Goal: Contribute content: Add original content to the website for others to see

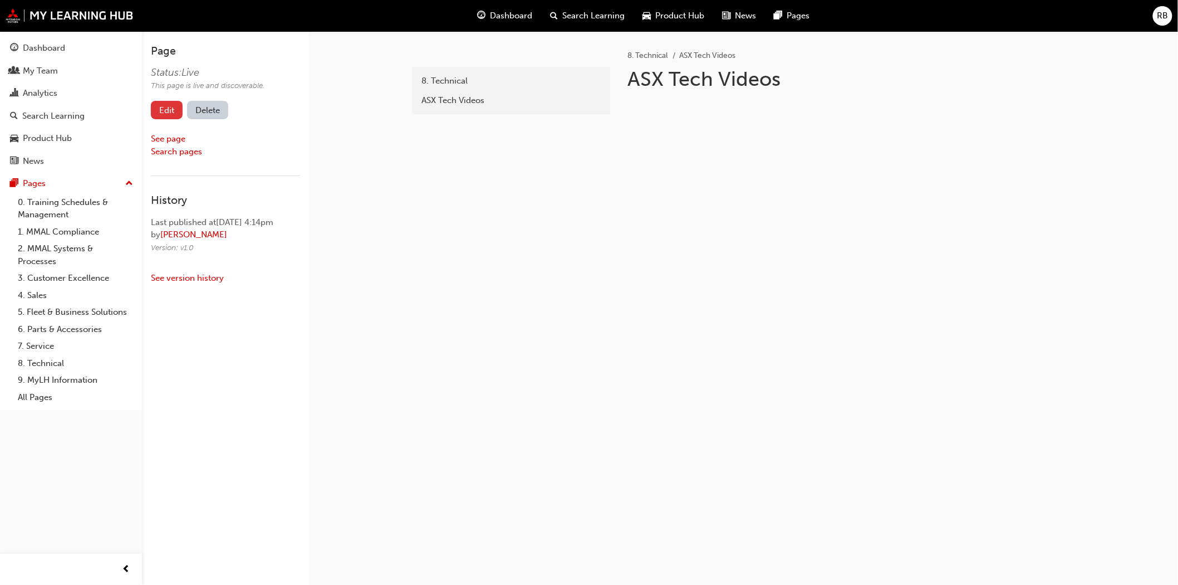
click at [175, 110] on link "Edit" at bounding box center [167, 110] width 32 height 18
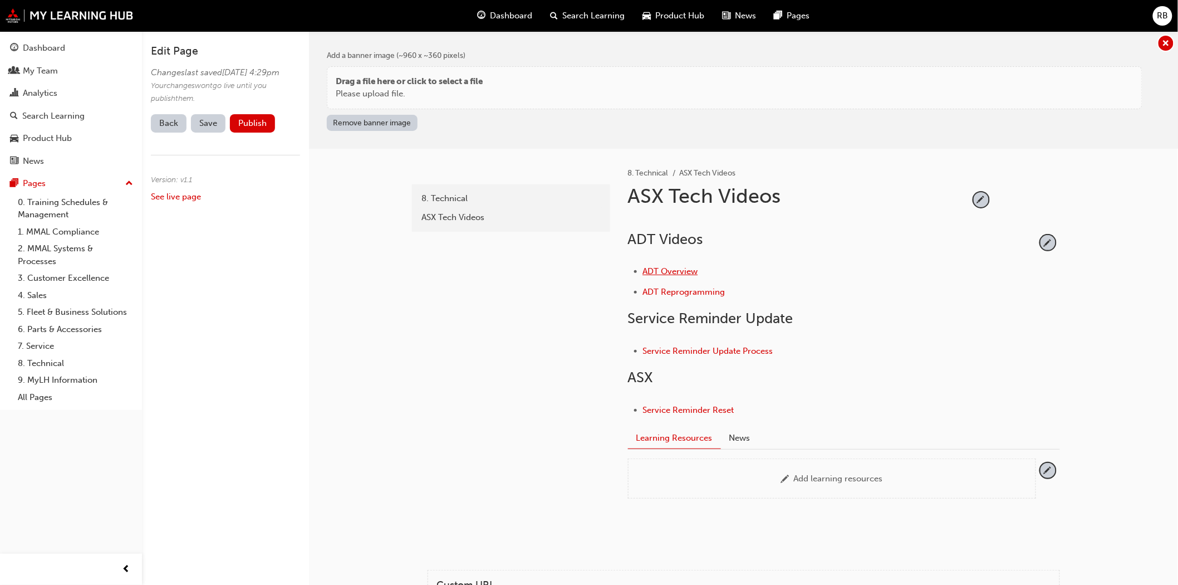
click at [685, 269] on span "ADT Overview" at bounding box center [670, 271] width 55 height 10
click at [1045, 237] on span "pencil-icon" at bounding box center [1048, 242] width 15 height 15
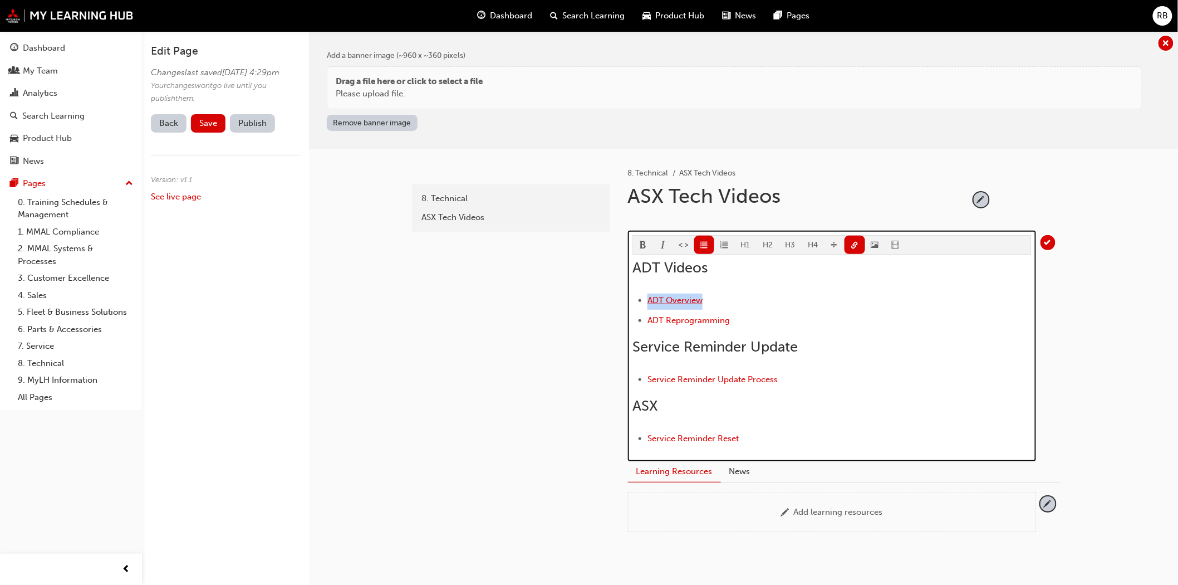
drag, startPoint x: 705, startPoint y: 295, endPoint x: 649, endPoint y: 296, distance: 55.7
click at [649, 296] on li "ADT Overview" at bounding box center [840, 301] width 384 height 16
click at [851, 242] on span "link-icon" at bounding box center [855, 245] width 8 height 9
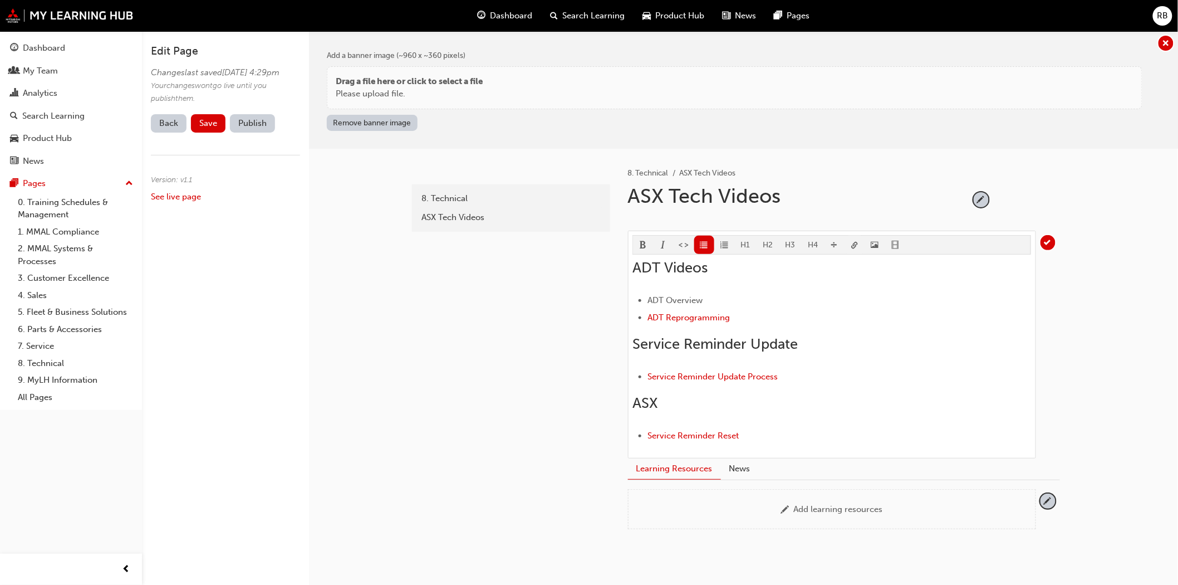
click at [850, 243] on body "Your version of Internet Explorer is outdated and not supported. Please upgrade…" at bounding box center [589, 292] width 1178 height 585
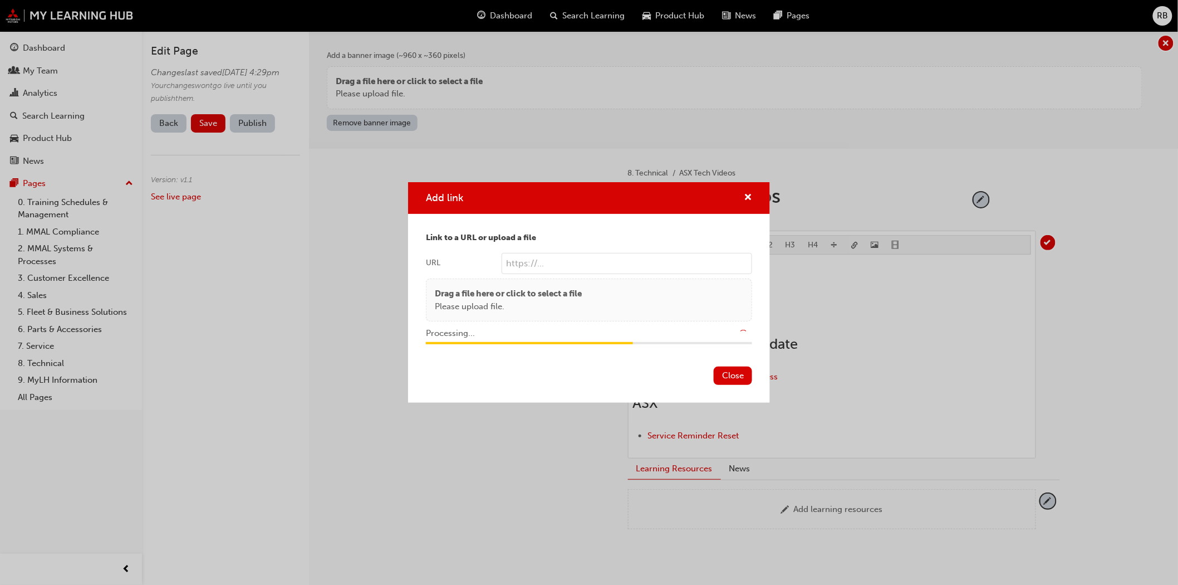
type input "/upload/cebf0f02-4f34-4ff6-b7a8-4b4bacb57298.mp4"
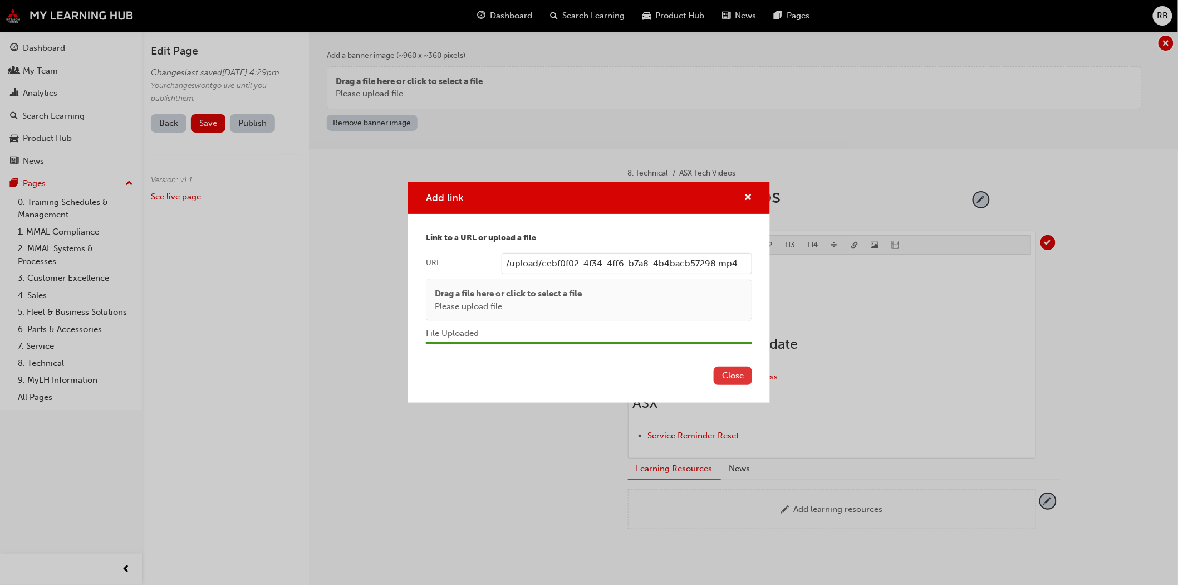
click at [728, 375] on button "Close" at bounding box center [733, 375] width 38 height 18
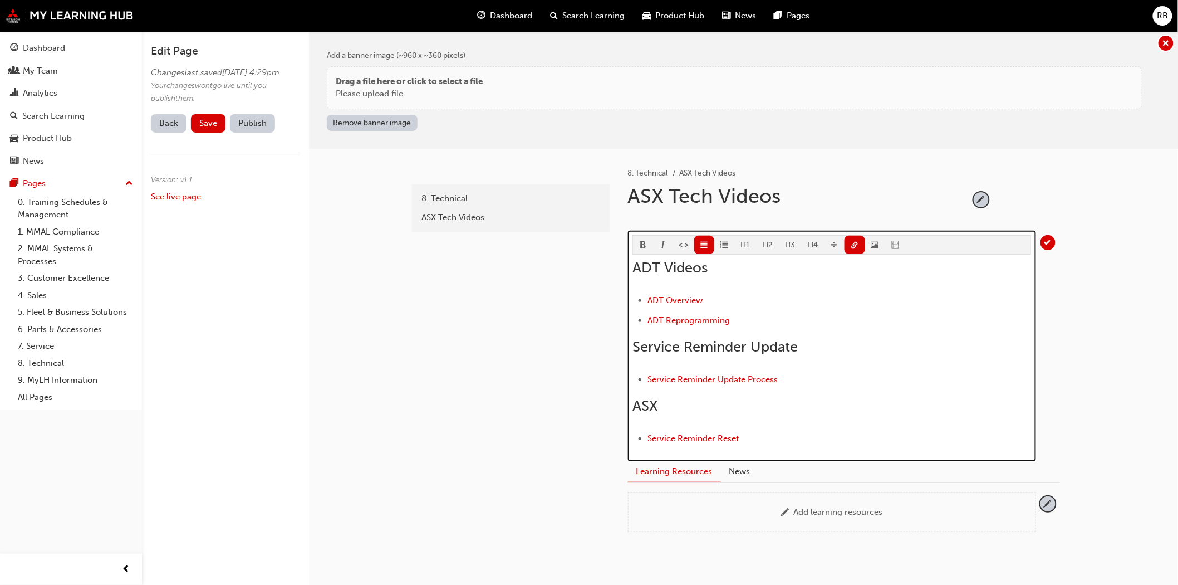
click at [731, 323] on li "ADT Reprogramming" at bounding box center [840, 321] width 384 height 16
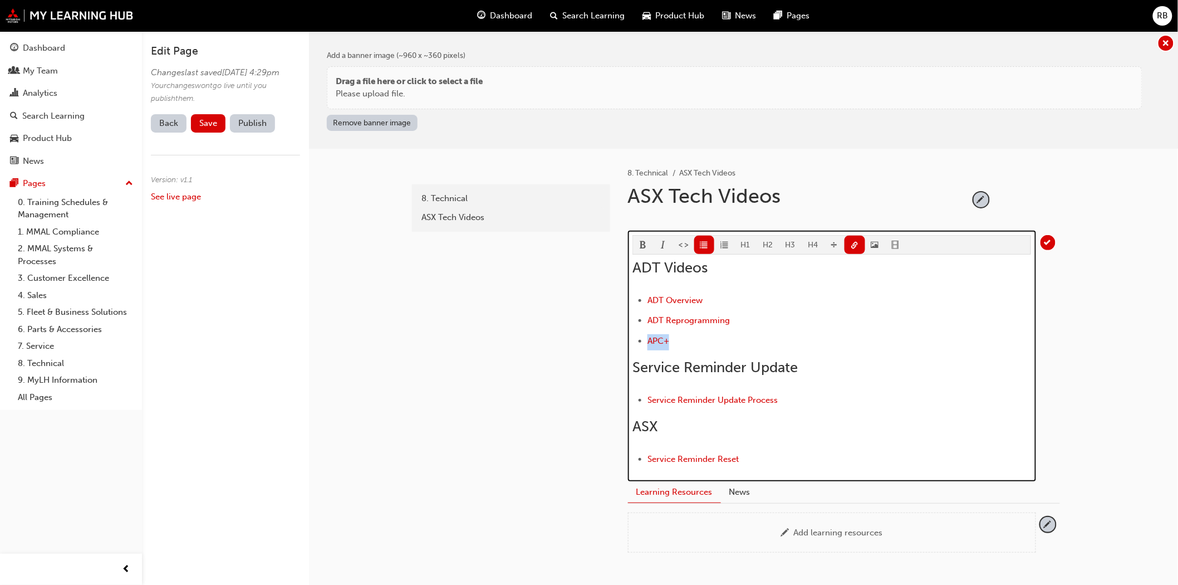
drag, startPoint x: 671, startPoint y: 341, endPoint x: 647, endPoint y: 341, distance: 23.9
click at [647, 341] on ul "﻿ ADT Overview ﻿ ﻿ ADT Reprogramming ﻿ ﻿ APC+ ﻿" at bounding box center [832, 321] width 399 height 57
click at [854, 241] on span "link-icon" at bounding box center [855, 245] width 8 height 9
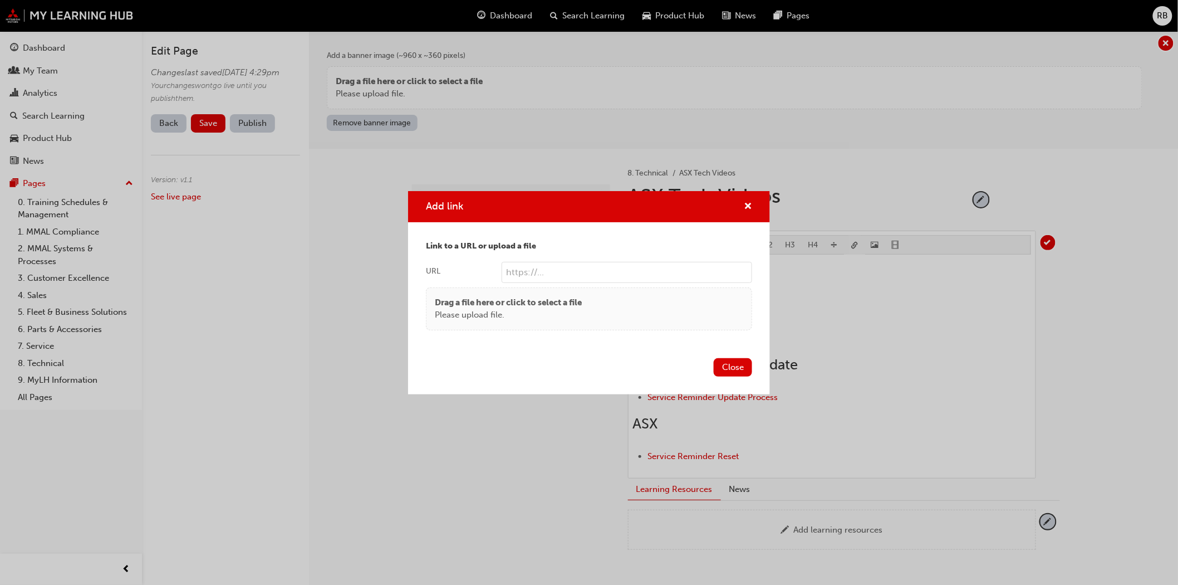
click at [854, 239] on body "Your version of Internet Explorer is outdated and not supported. Please upgrade…" at bounding box center [589, 292] width 1178 height 585
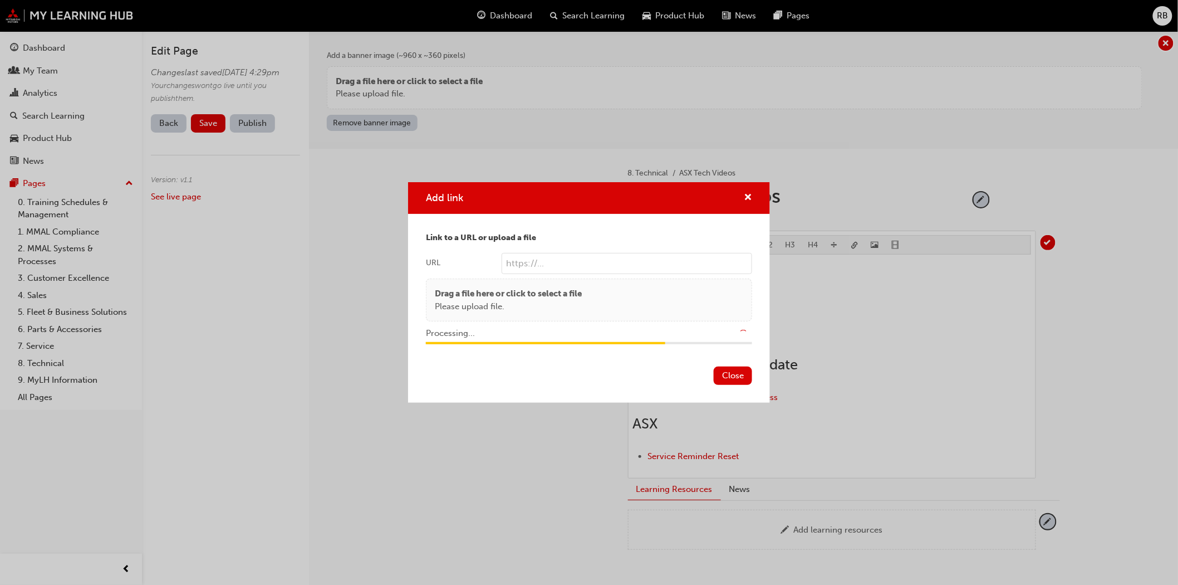
type input "/upload/7a1d7c29-dc33-49de-b922-07d1456f3516.mp4"
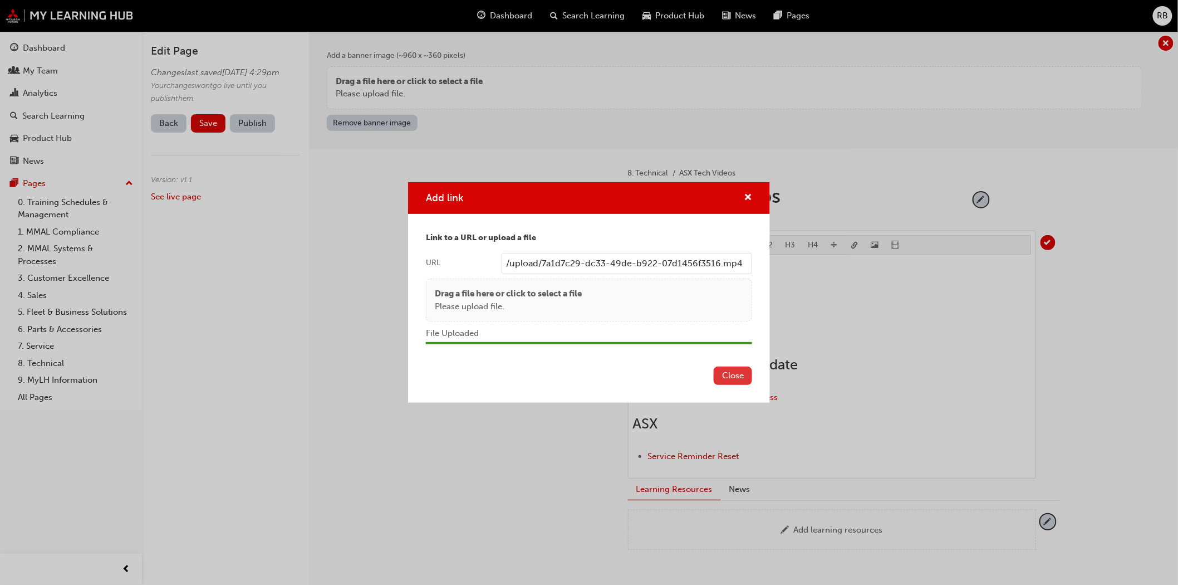
click at [739, 375] on button "Close" at bounding box center [733, 375] width 38 height 18
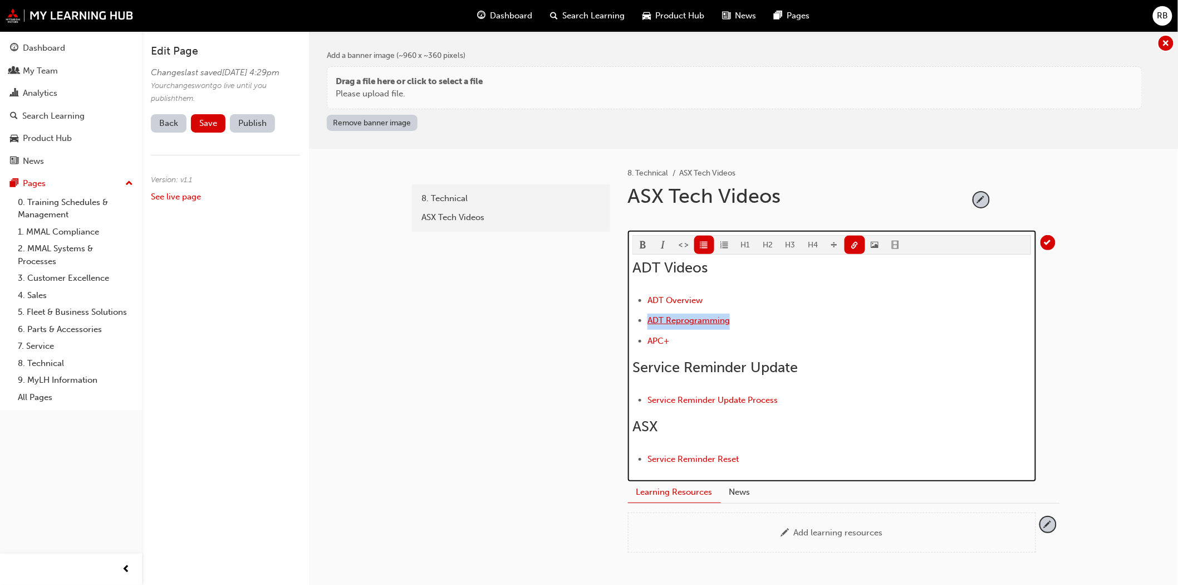
drag, startPoint x: 730, startPoint y: 318, endPoint x: 648, endPoint y: 318, distance: 82.4
click at [648, 318] on li "﻿ ADT Reprogramming ﻿" at bounding box center [840, 321] width 384 height 16
click at [851, 244] on span "link-icon" at bounding box center [855, 245] width 8 height 9
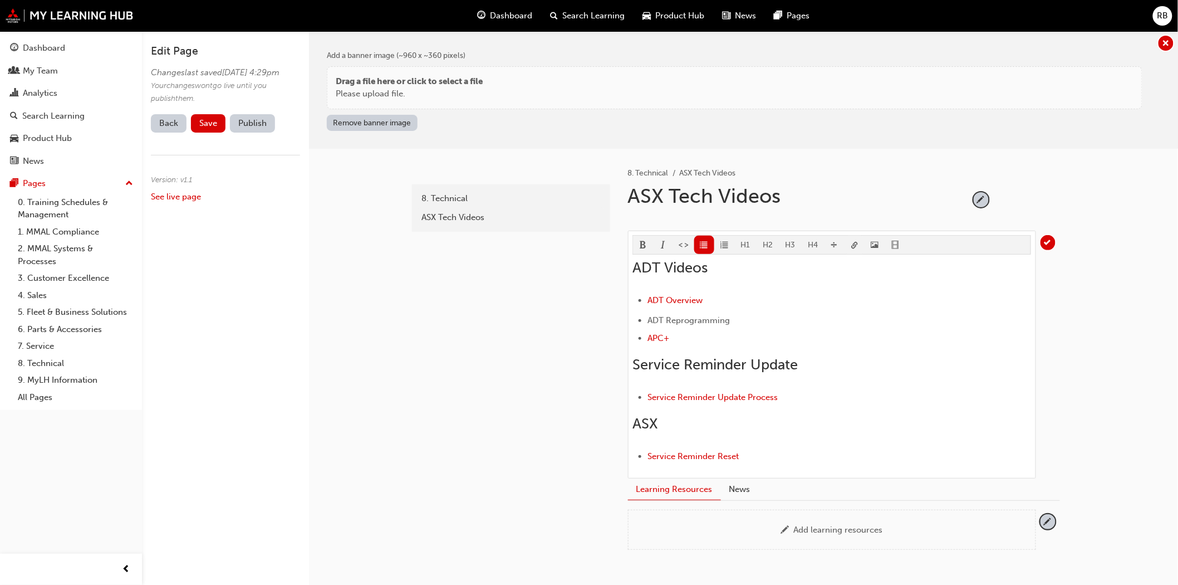
click at [850, 243] on body "Your version of Internet Explorer is outdated and not supported. Please upgrade…" at bounding box center [589, 292] width 1178 height 585
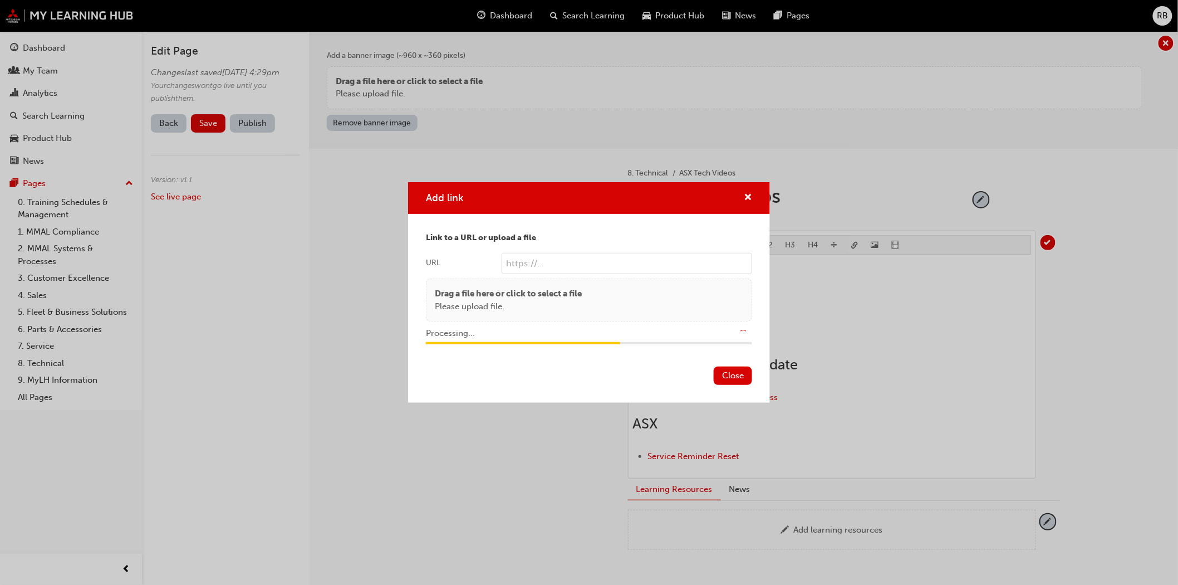
type input "/upload/ff643e0a-dc61-45fe-8a9e-f69ac05a7793.mp4"
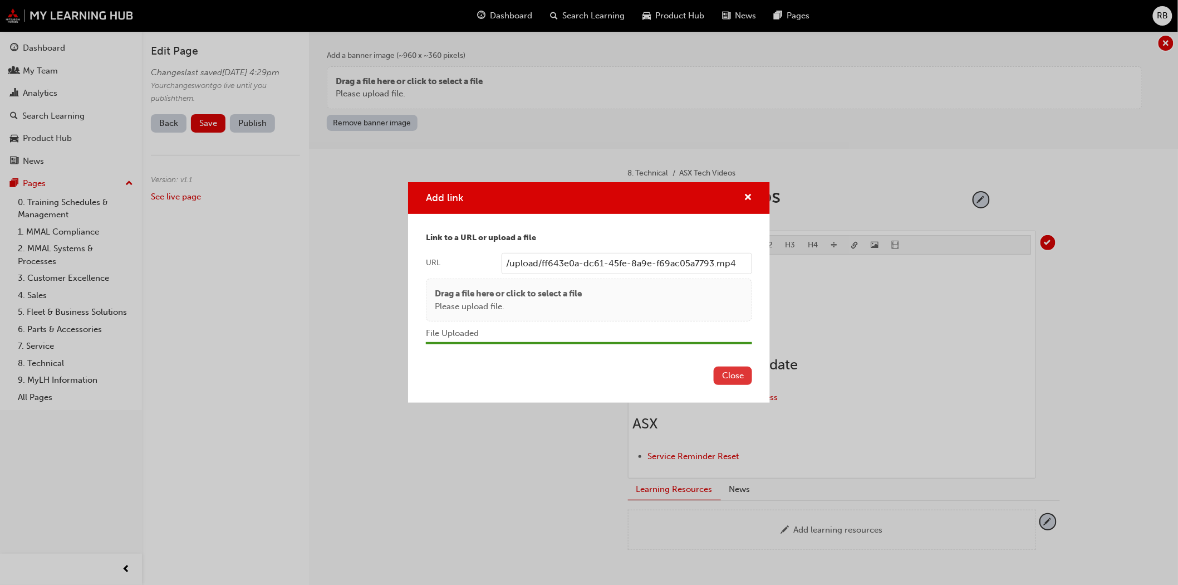
click at [737, 376] on button "Close" at bounding box center [733, 375] width 38 height 18
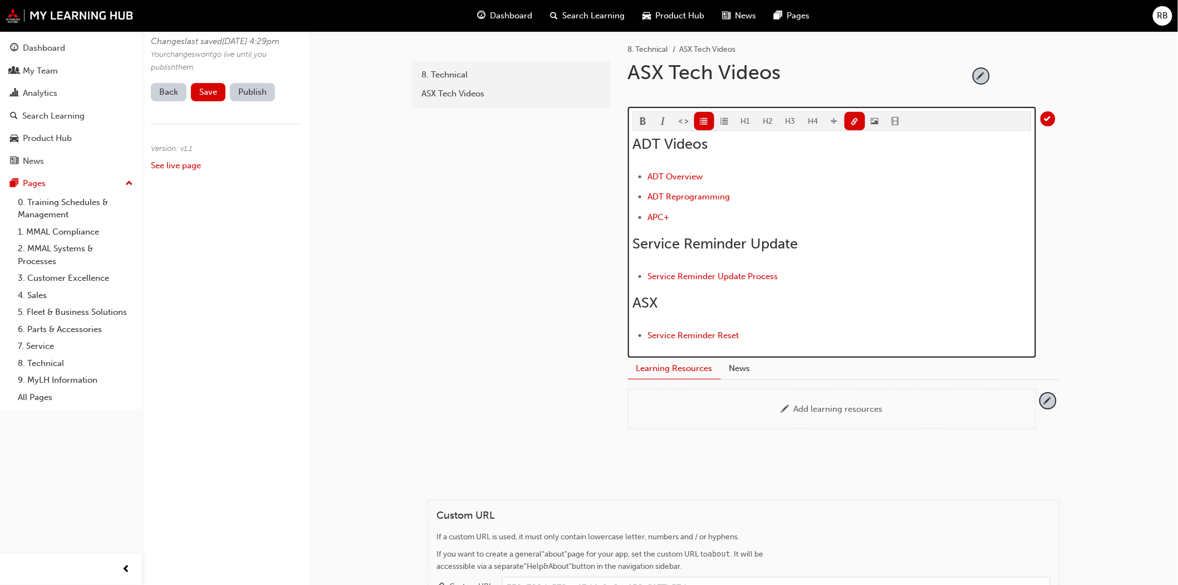
scroll to position [62, 0]
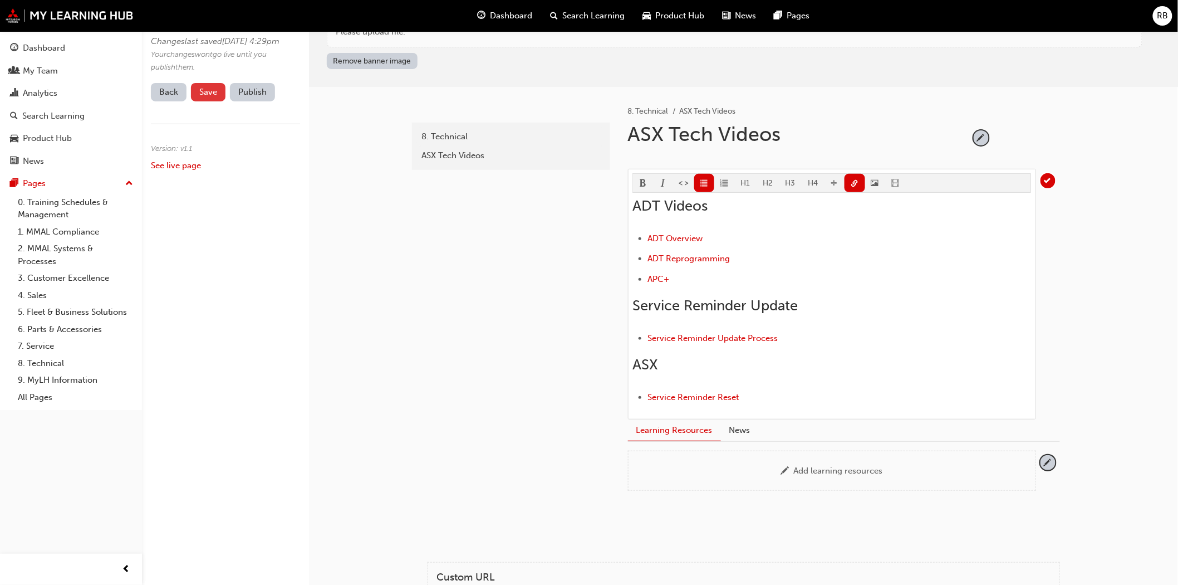
click at [212, 97] on span "Save" at bounding box center [208, 92] width 18 height 10
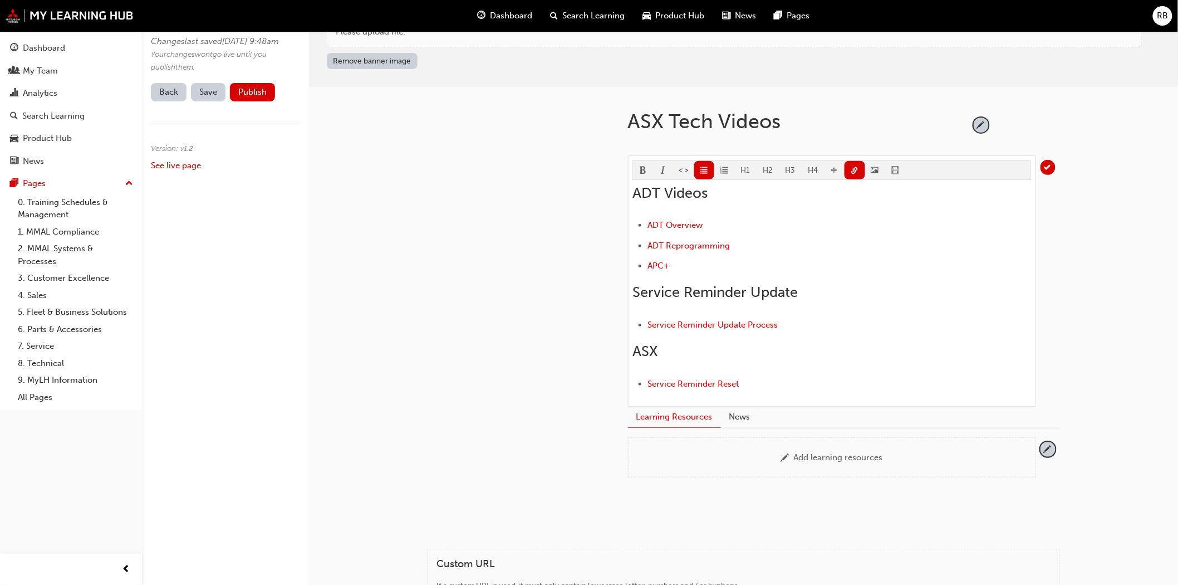
click at [171, 101] on link "Back" at bounding box center [169, 92] width 36 height 18
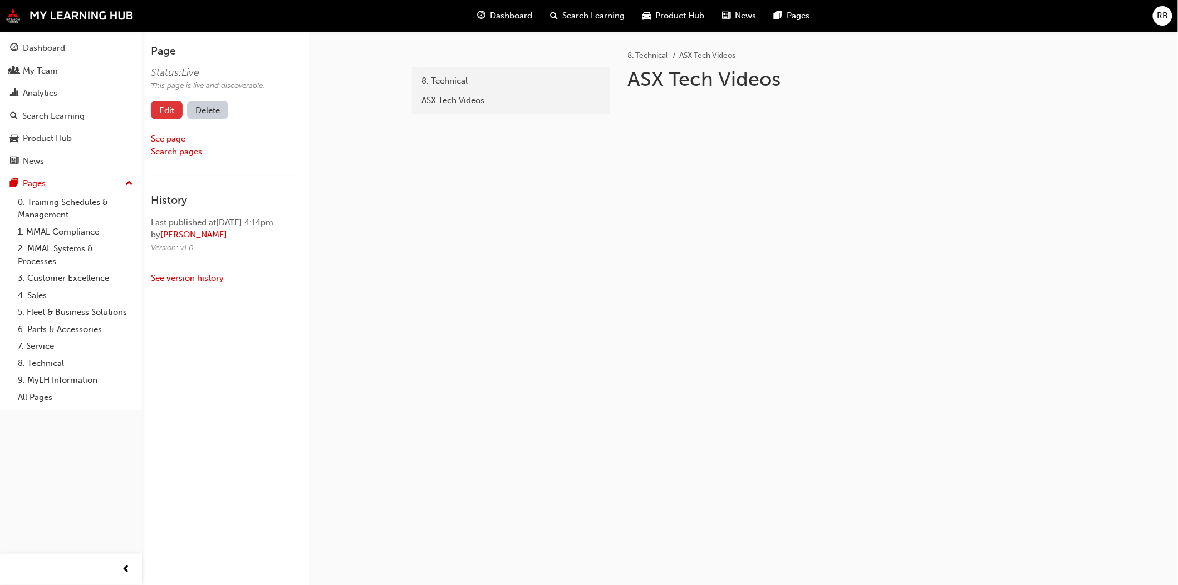
click at [170, 109] on link "Edit" at bounding box center [167, 110] width 32 height 18
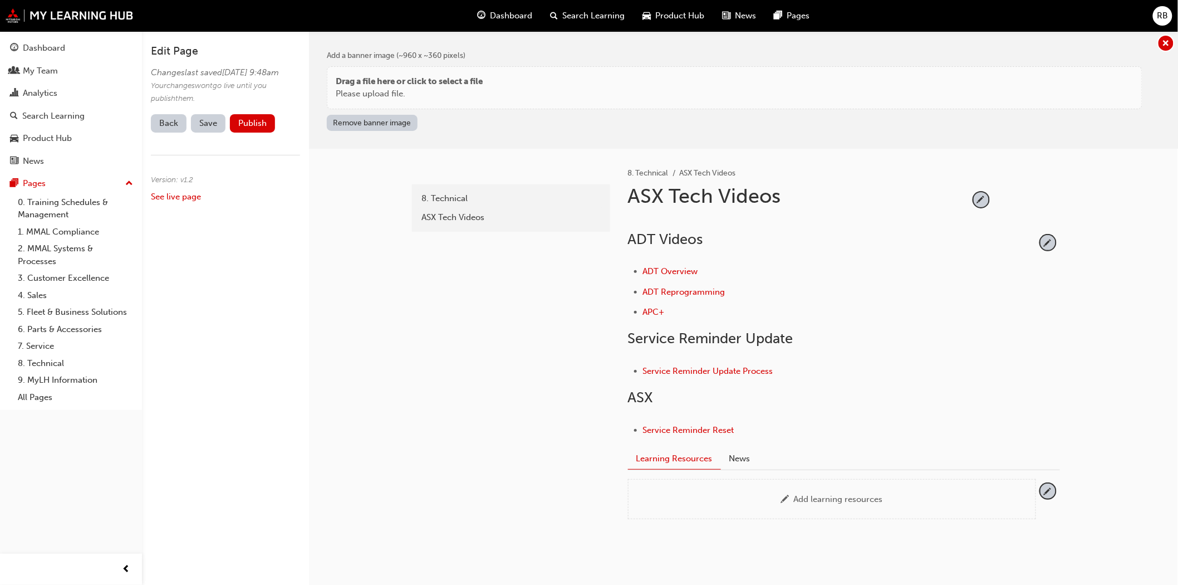
click at [170, 133] on link "Back" at bounding box center [169, 123] width 36 height 18
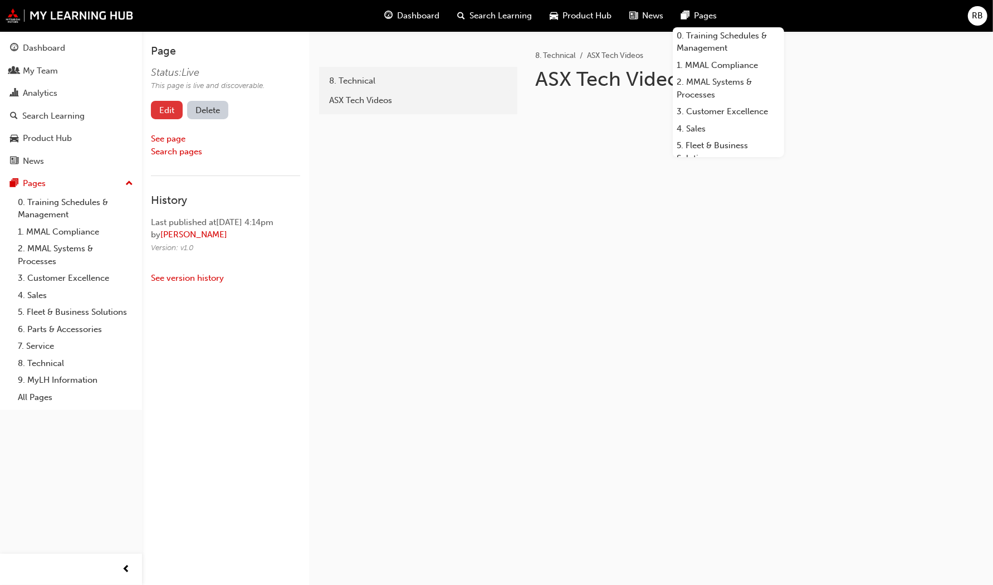
click at [163, 113] on link "Edit" at bounding box center [167, 110] width 32 height 18
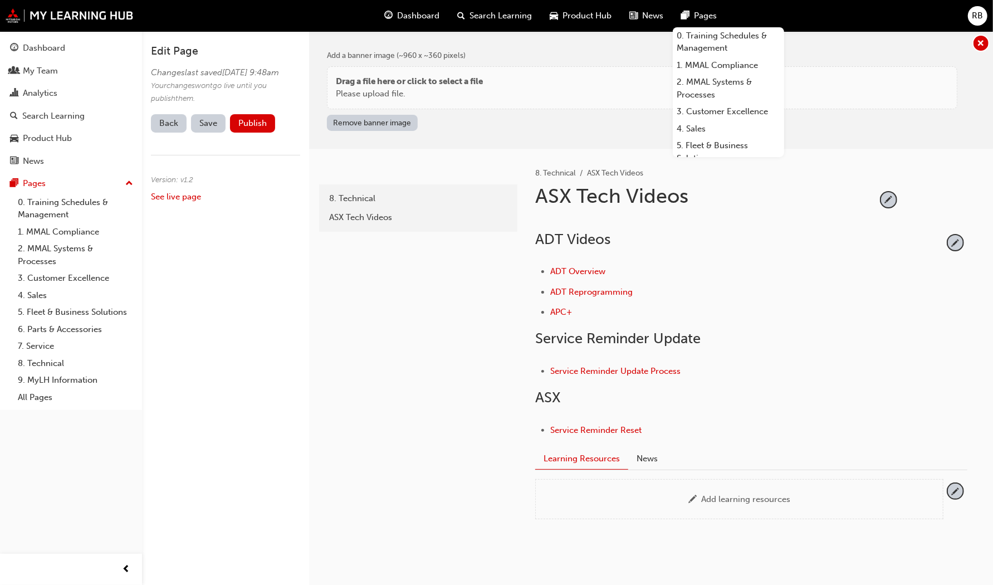
click at [646, 430] on li "Service Reminder Reset" at bounding box center [746, 431] width 393 height 16
click at [889, 195] on span "pencil-icon" at bounding box center [888, 199] width 15 height 15
click at [888, 194] on span "tick-icon" at bounding box center [888, 199] width 15 height 15
click at [958, 238] on span "pencil-icon" at bounding box center [955, 242] width 15 height 15
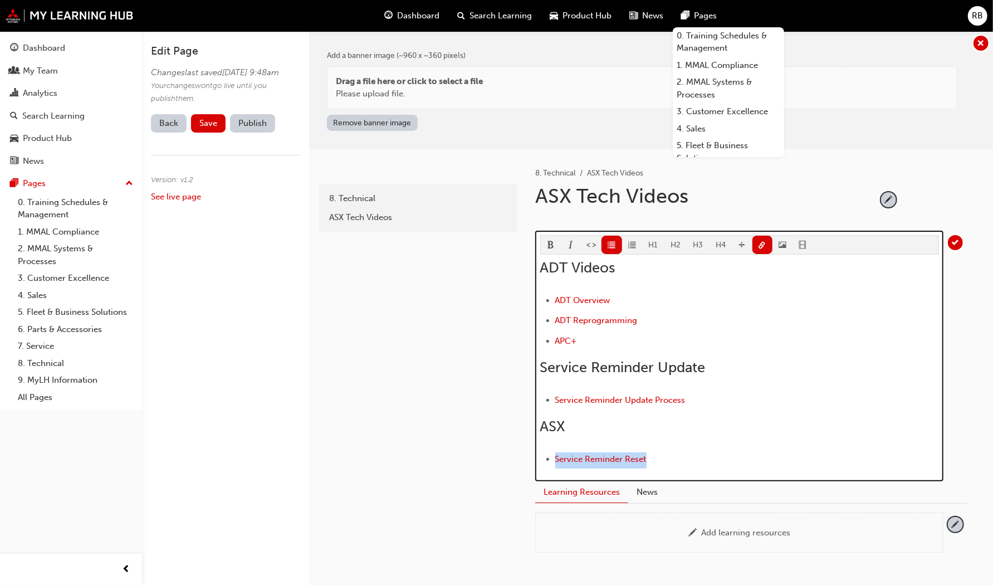
drag, startPoint x: 646, startPoint y: 455, endPoint x: 556, endPoint y: 462, distance: 91.0
click at [556, 462] on li "Service Reminder Reset" at bounding box center [747, 460] width 384 height 16
click at [762, 241] on span "link-icon" at bounding box center [762, 245] width 8 height 9
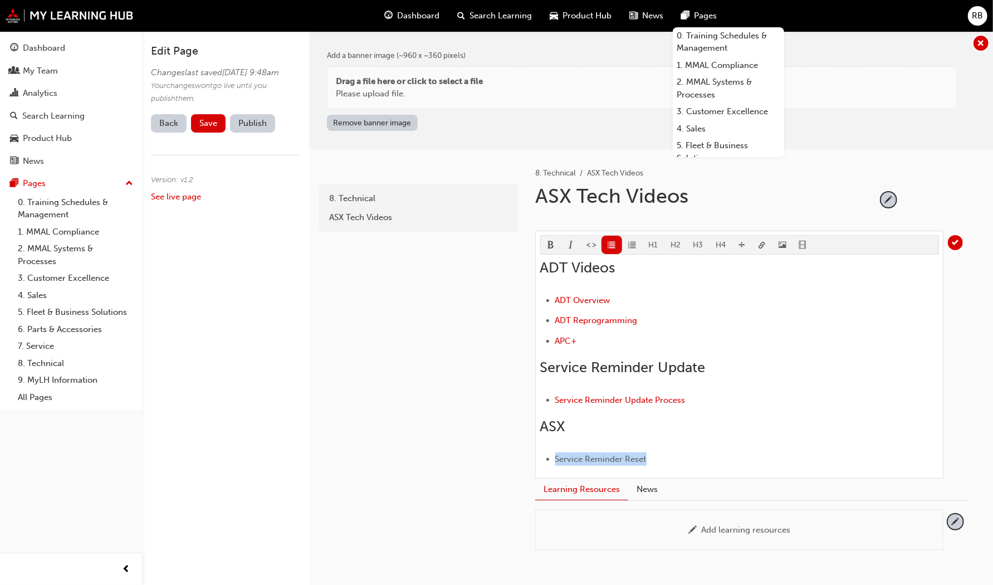
click at [762, 240] on body "Your version of Internet Explorer is outdated and not supported. Please upgrade…" at bounding box center [496, 292] width 993 height 585
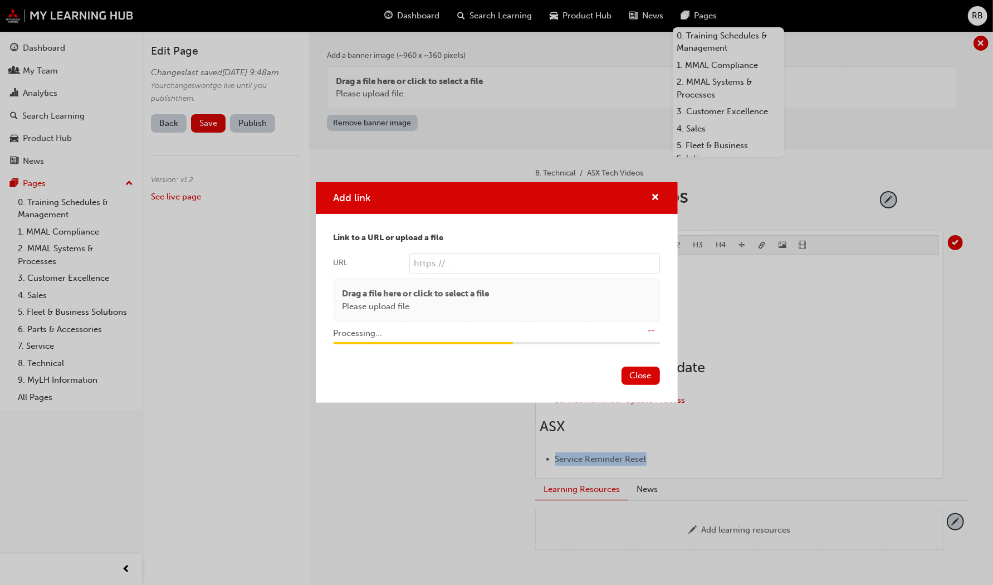
type input "/upload/6c8086c2-7252-46c1-9bd7-49118cbe5dff.mp4"
click at [638, 368] on button "Close" at bounding box center [640, 375] width 38 height 18
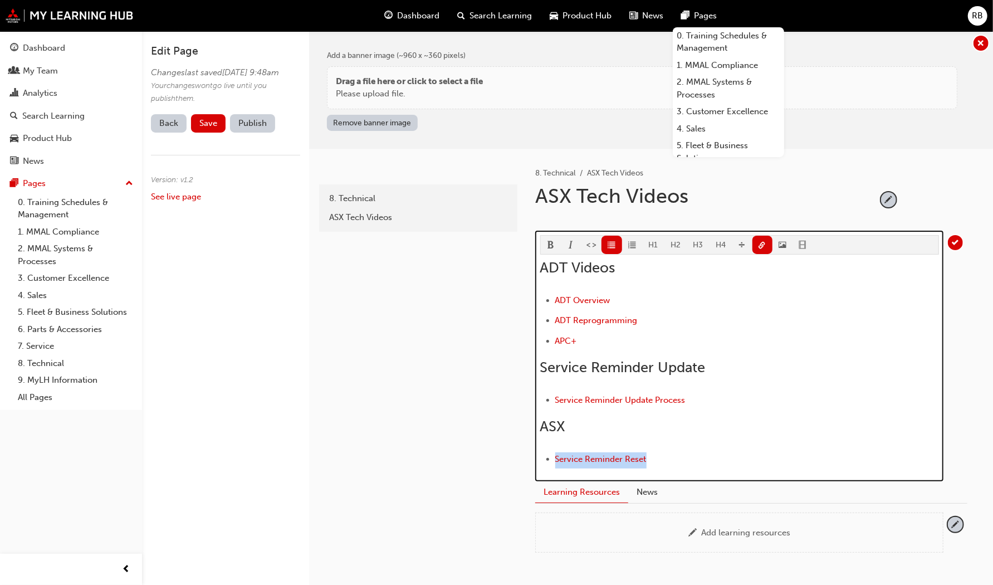
drag, startPoint x: 651, startPoint y: 457, endPoint x: 691, endPoint y: 337, distance: 126.6
click at [557, 454] on li "﻿ Service Reminder Reset ﻿" at bounding box center [747, 460] width 384 height 16
click at [760, 246] on span "link-icon" at bounding box center [762, 245] width 8 height 9
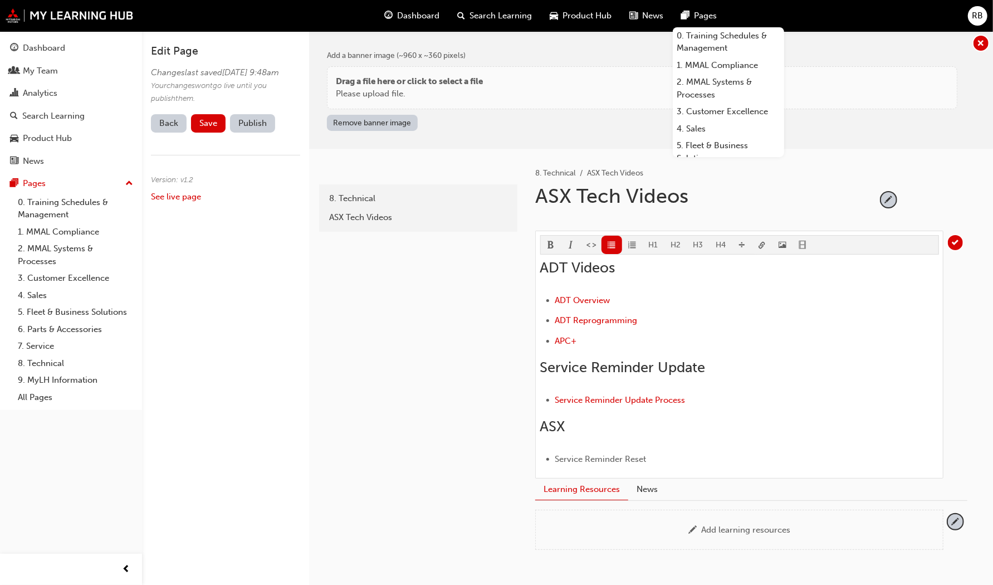
click at [760, 243] on body "Your version of Internet Explorer is outdated and not supported. Please upgrade…" at bounding box center [496, 292] width 993 height 585
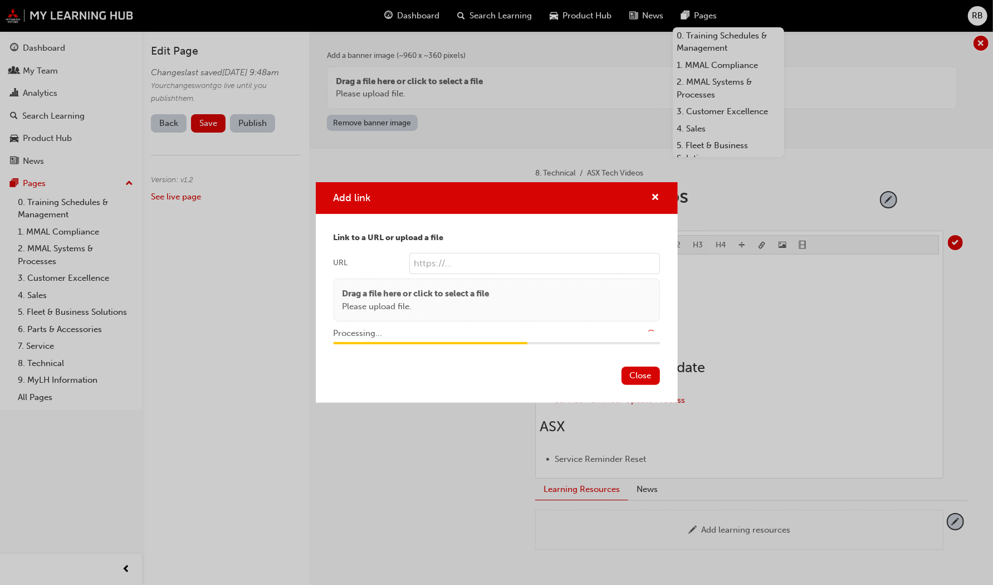
type input "/upload/77fa8f7f-649d-4500-81e4-402bdfb06b5a.mp4"
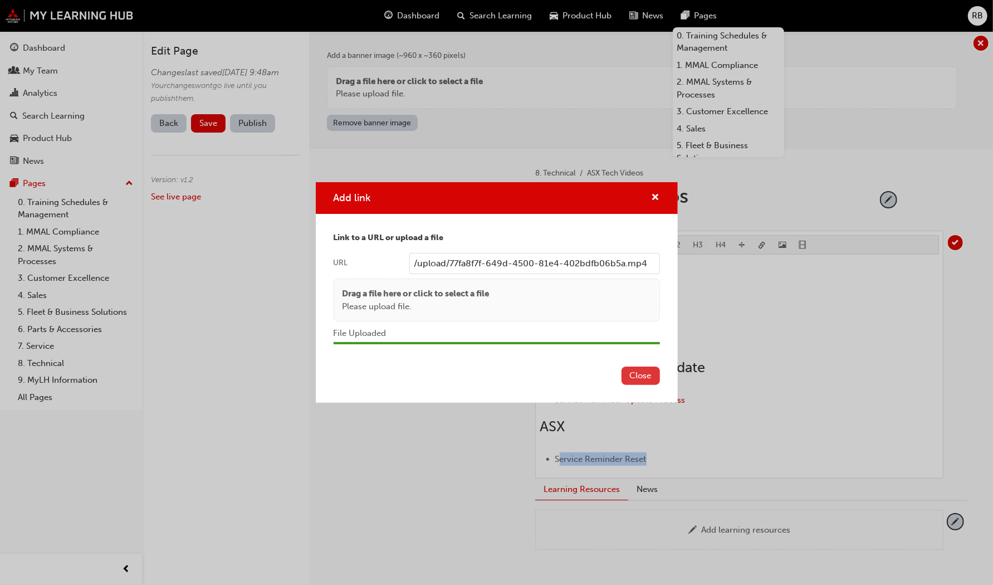
click at [649, 371] on button "Close" at bounding box center [640, 375] width 38 height 18
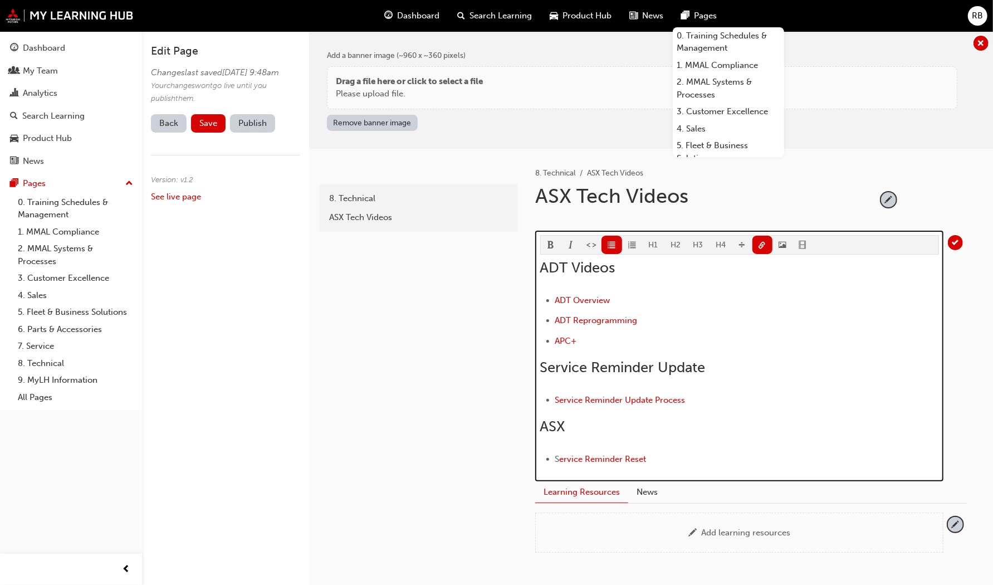
click at [730, 457] on li "S ervice Reminder Reset ﻿" at bounding box center [747, 460] width 384 height 16
click at [630, 457] on span "ervice Reminder Reset" at bounding box center [603, 459] width 87 height 10
drag, startPoint x: 648, startPoint y: 457, endPoint x: 552, endPoint y: 456, distance: 95.8
click at [552, 456] on ul "S ervice Reminder Reset ﻿" at bounding box center [739, 460] width 399 height 16
click at [758, 246] on span "link-icon" at bounding box center [762, 245] width 8 height 9
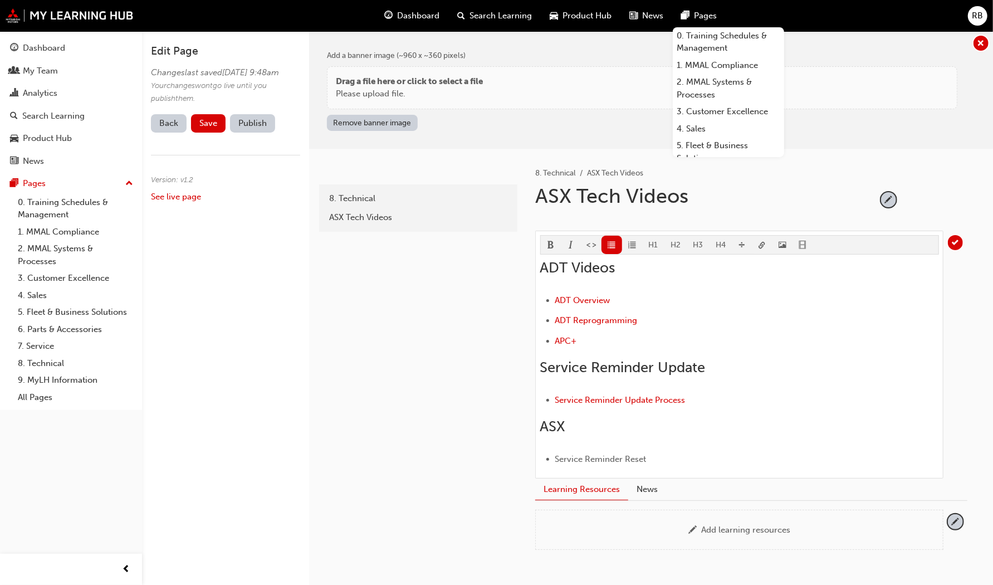
click at [757, 246] on body "Your version of Internet Explorer is outdated and not supported. Please upgrade…" at bounding box center [496, 292] width 993 height 585
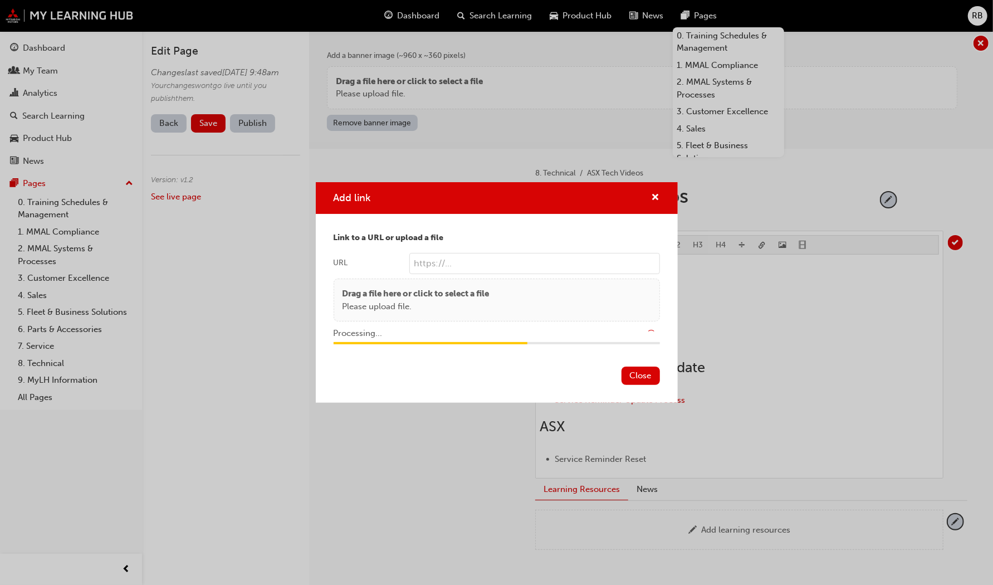
type input "/upload/8fa258bb-242d-4f03-8b3d-cf64d8a0a153.mp4"
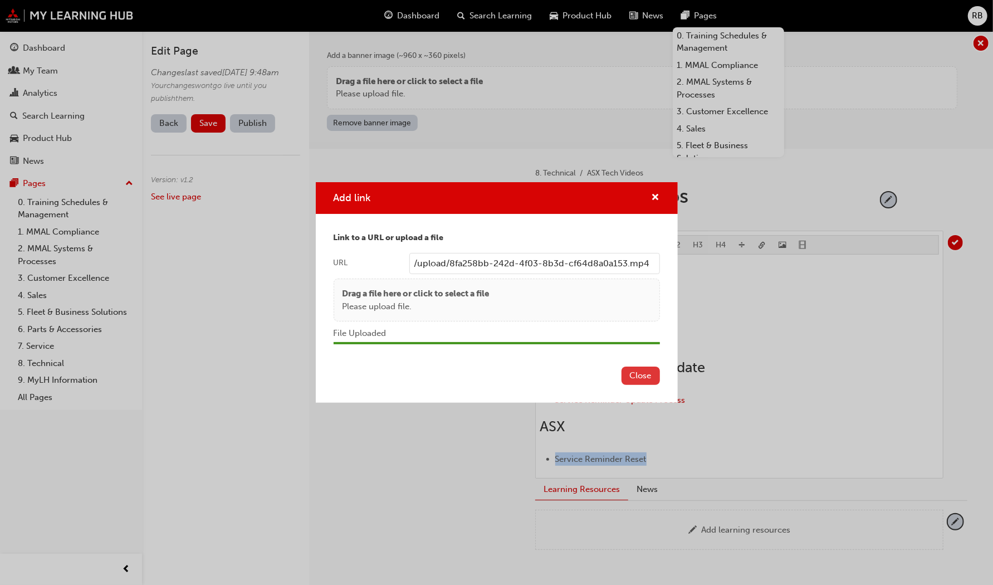
click at [645, 376] on button "Close" at bounding box center [640, 375] width 38 height 18
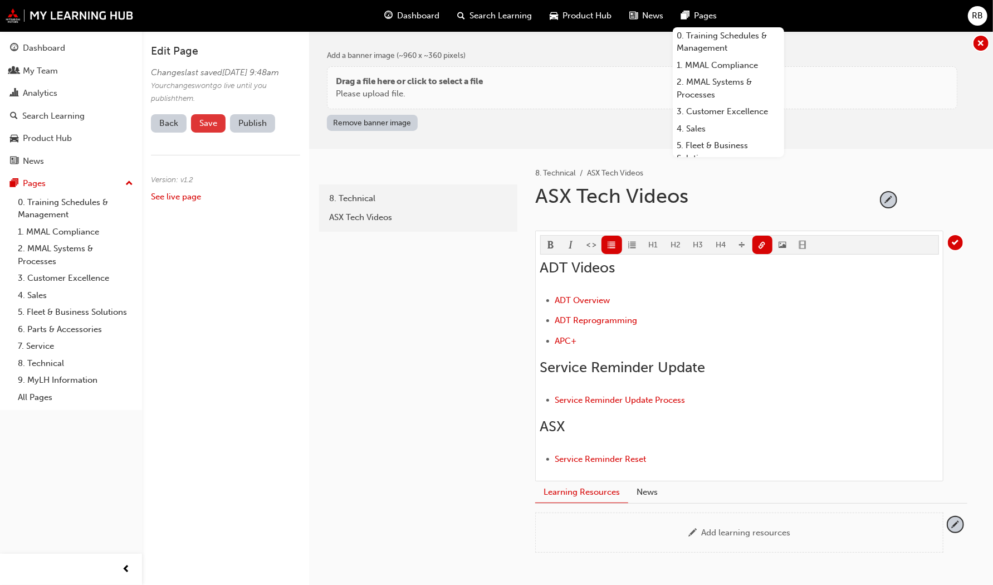
click at [208, 128] on span "Save" at bounding box center [208, 123] width 18 height 10
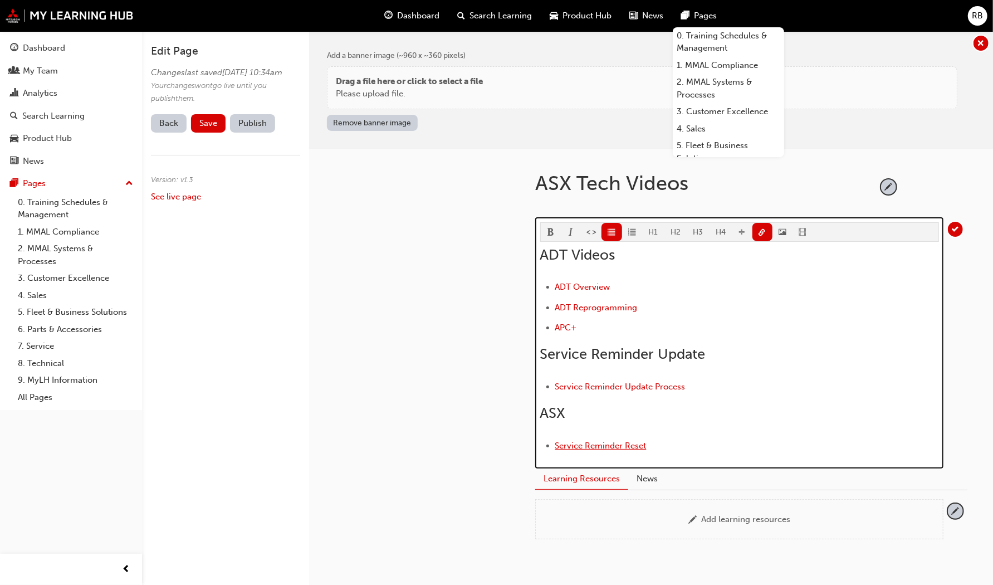
click at [583, 444] on span "Service Reminder Reset" at bounding box center [600, 445] width 91 height 10
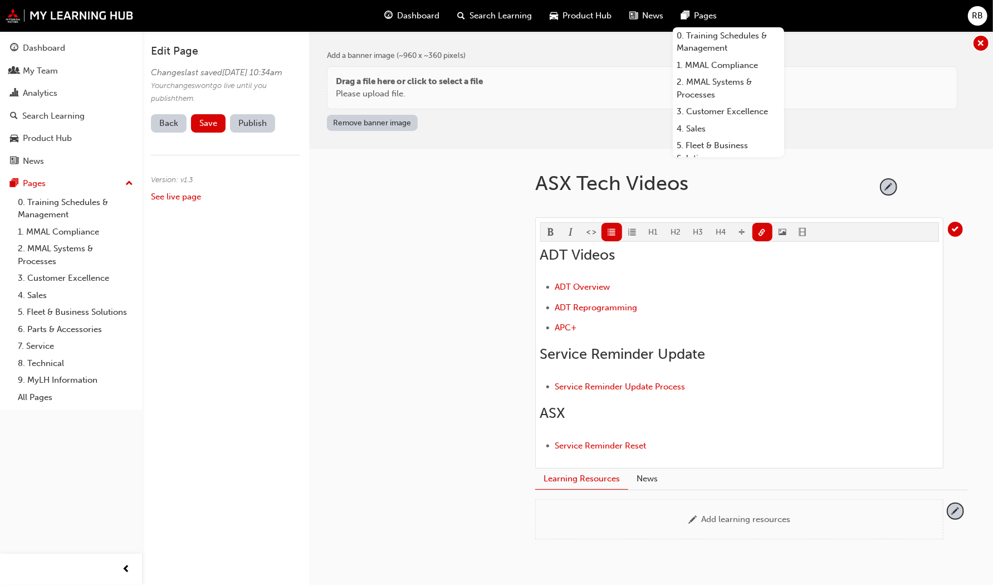
click at [444, 411] on div at bounding box center [417, 362] width 200 height 427
click at [205, 128] on span "Save" at bounding box center [208, 123] width 18 height 10
click at [398, 371] on div at bounding box center [417, 362] width 200 height 427
click at [166, 130] on link "Back" at bounding box center [169, 123] width 36 height 18
